Goal: Obtain resource: Download file/media

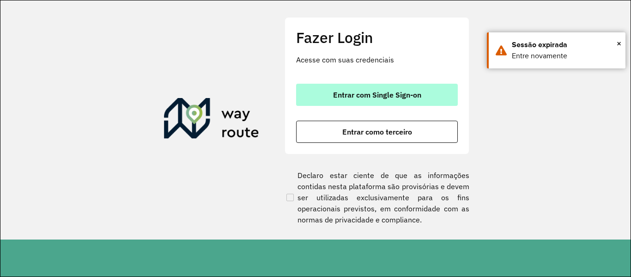
click at [333, 86] on button "Entrar com Single Sign-on" at bounding box center [377, 95] width 162 height 22
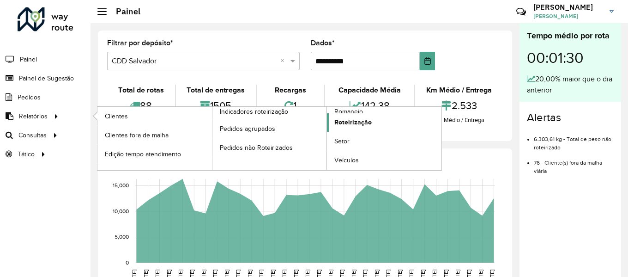
click at [346, 122] on font "Roteirização" at bounding box center [353, 121] width 37 height 7
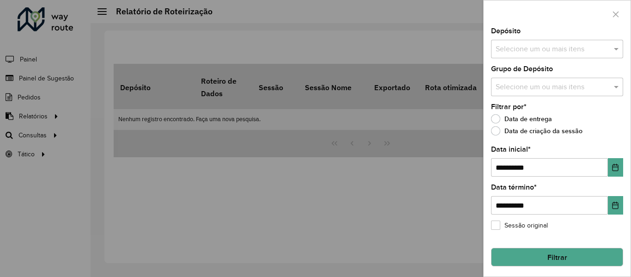
click at [536, 49] on input "text" at bounding box center [552, 49] width 118 height 11
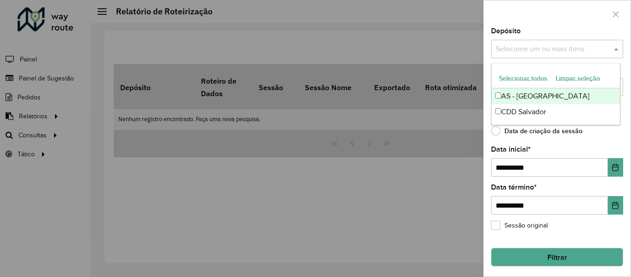
click at [517, 78] on font "Selecionar todos" at bounding box center [523, 77] width 49 height 7
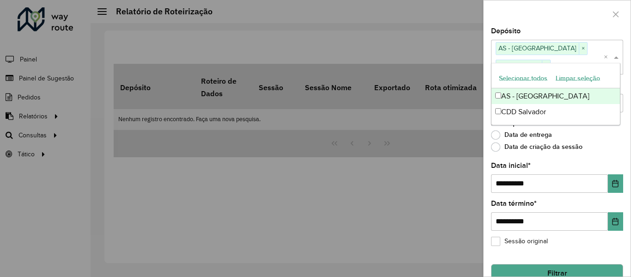
click at [525, 19] on div at bounding box center [557, 13] width 147 height 27
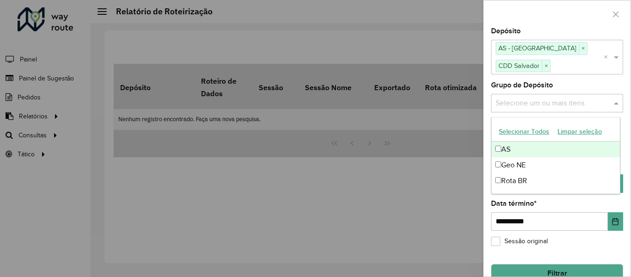
click at [533, 107] on input "text" at bounding box center [552, 102] width 118 height 11
click at [517, 133] on font "Selecionar todos" at bounding box center [523, 131] width 49 height 7
click at [523, 15] on div at bounding box center [557, 13] width 147 height 27
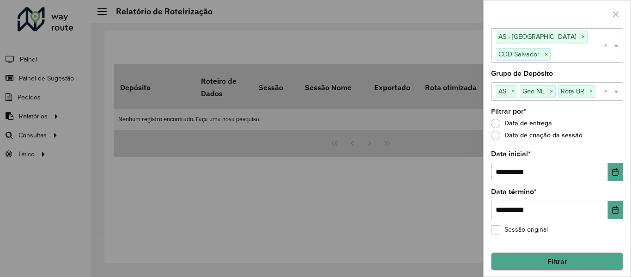
scroll to position [17, 0]
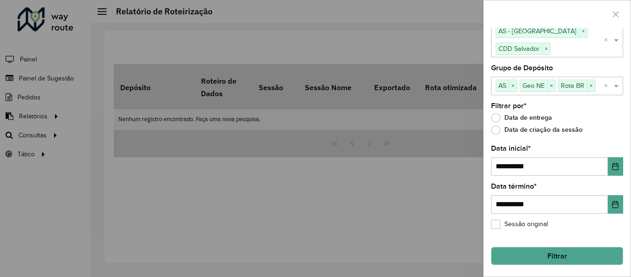
click at [557, 255] on font "Filtrar" at bounding box center [558, 256] width 20 height 8
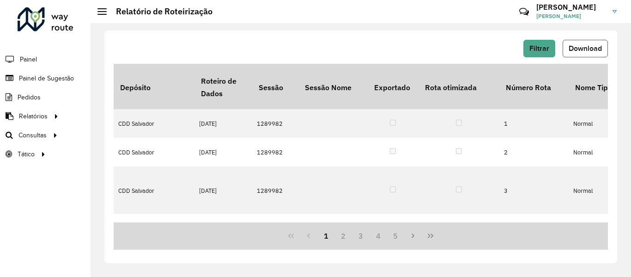
click at [579, 44] on font "Download" at bounding box center [585, 48] width 33 height 8
click at [292, 51] on div "Filtrar Download" at bounding box center [361, 49] width 494 height 18
click at [135, 32] on div "Filtrar Download Depósito Roteiro de Dados Sessão Sessão Nome Exportado Rota ot…" at bounding box center [360, 146] width 513 height 232
click at [531, 49] on font "Filtrar" at bounding box center [540, 48] width 20 height 8
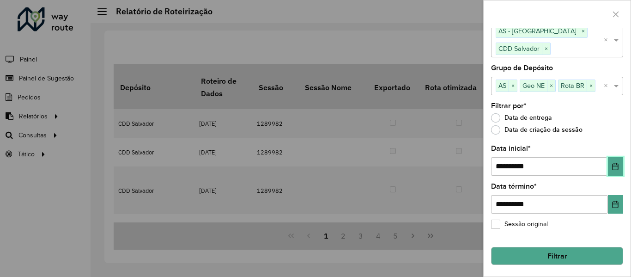
click at [619, 163] on button "Escolha a data" at bounding box center [615, 166] width 15 height 18
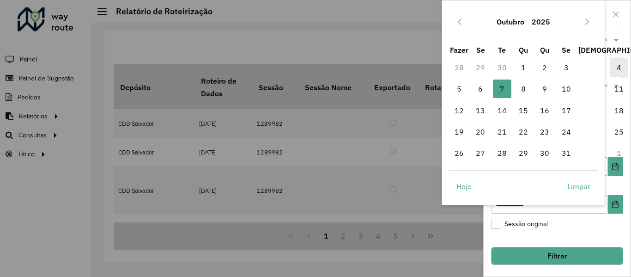
click at [617, 67] on font "4" at bounding box center [619, 67] width 5 height 9
type input "**********"
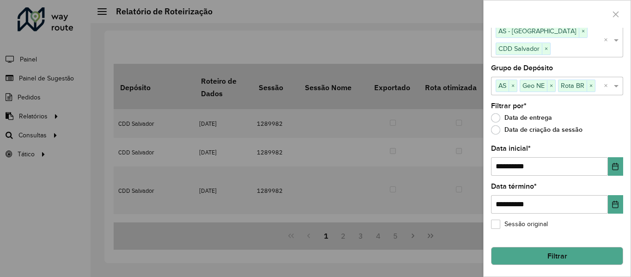
click at [567, 258] on button "Filtrar" at bounding box center [557, 256] width 132 height 18
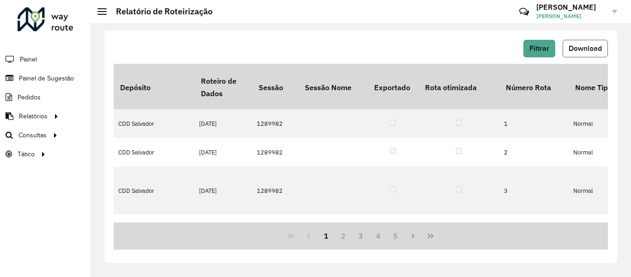
click at [581, 55] on button "Download" at bounding box center [585, 49] width 45 height 18
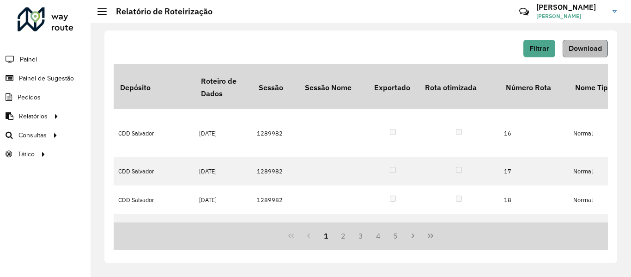
scroll to position [600, 0]
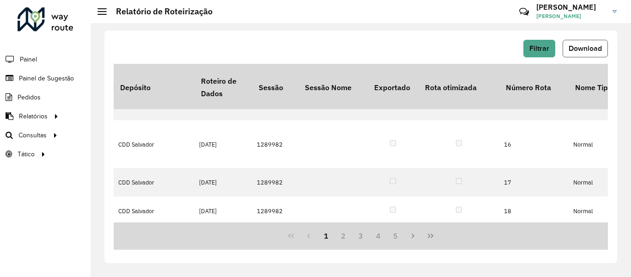
click at [599, 43] on button "Download" at bounding box center [585, 49] width 45 height 18
click at [338, 50] on div "Filtrar Download" at bounding box center [361, 49] width 494 height 18
